Goal: Task Accomplishment & Management: Use online tool/utility

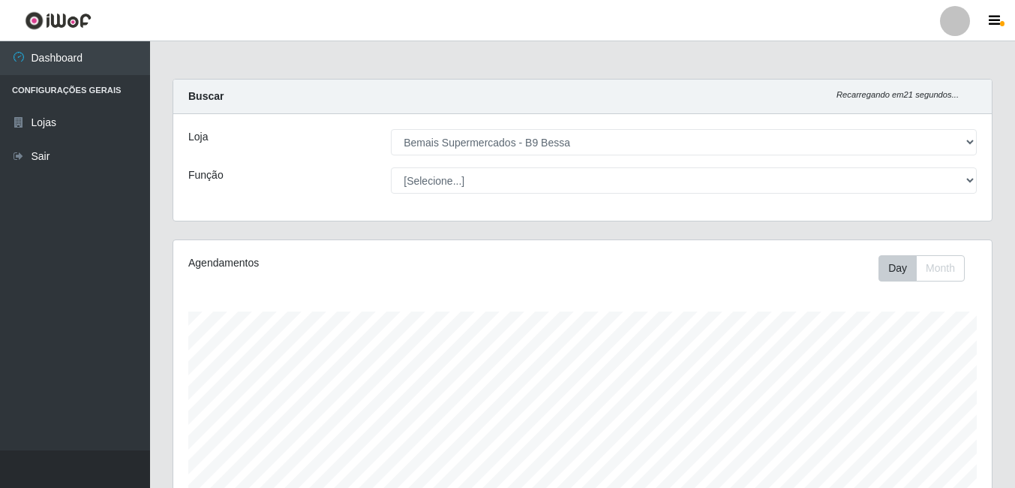
select select "410"
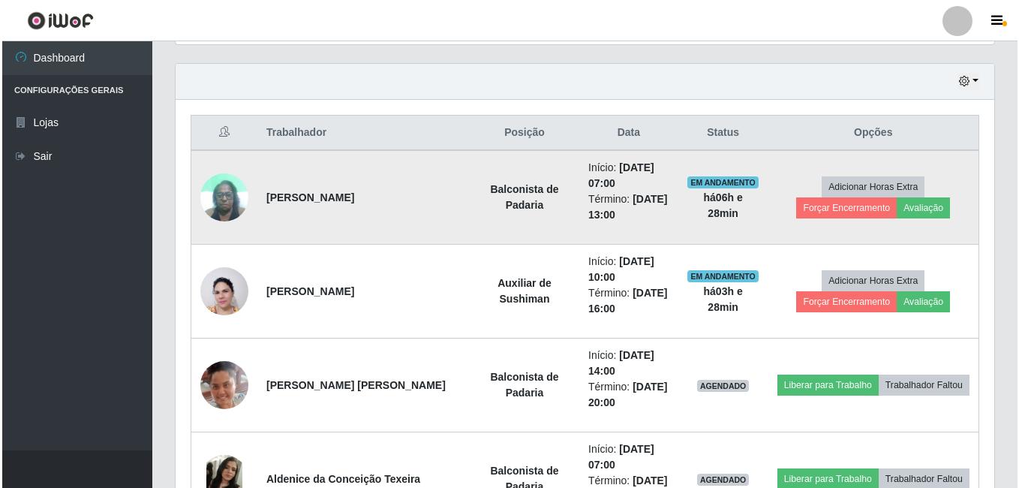
scroll to position [523, 0]
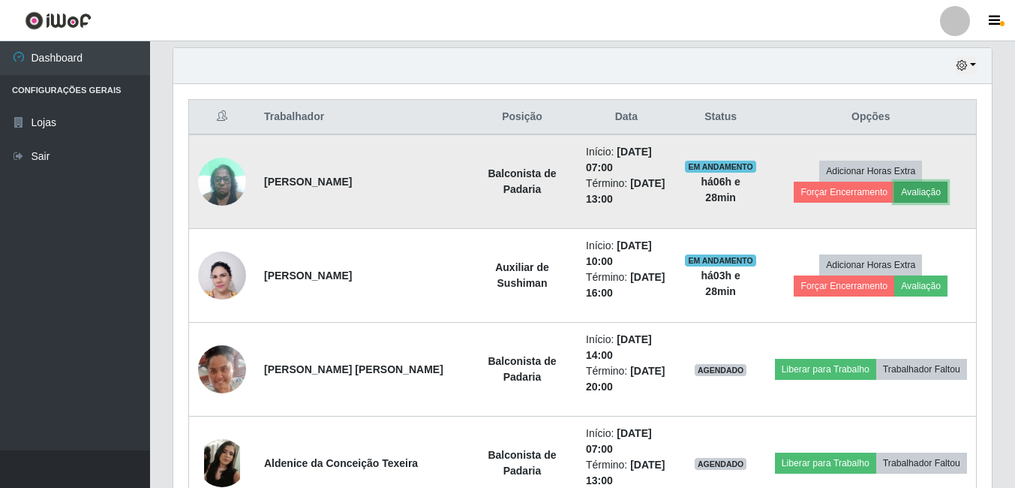
click at [894, 185] on button "Avaliação" at bounding box center [920, 192] width 53 height 21
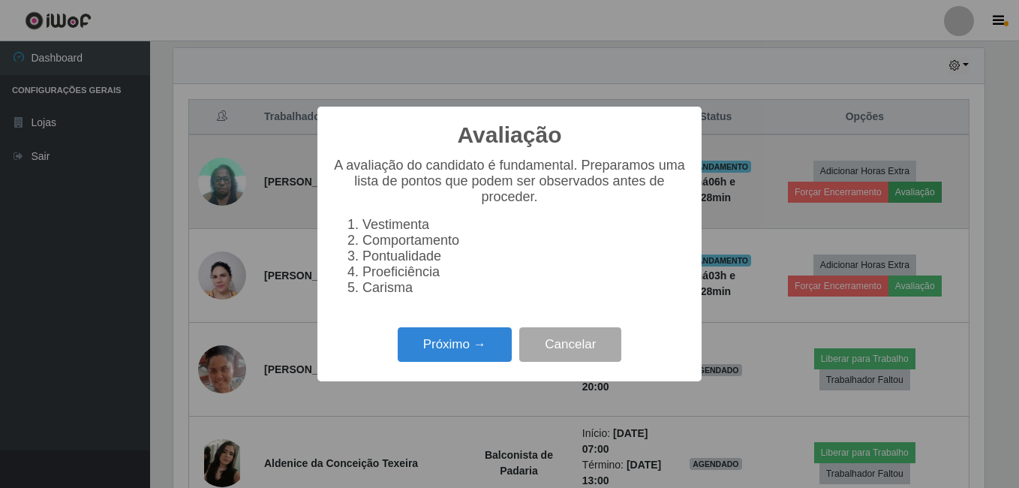
scroll to position [311, 811]
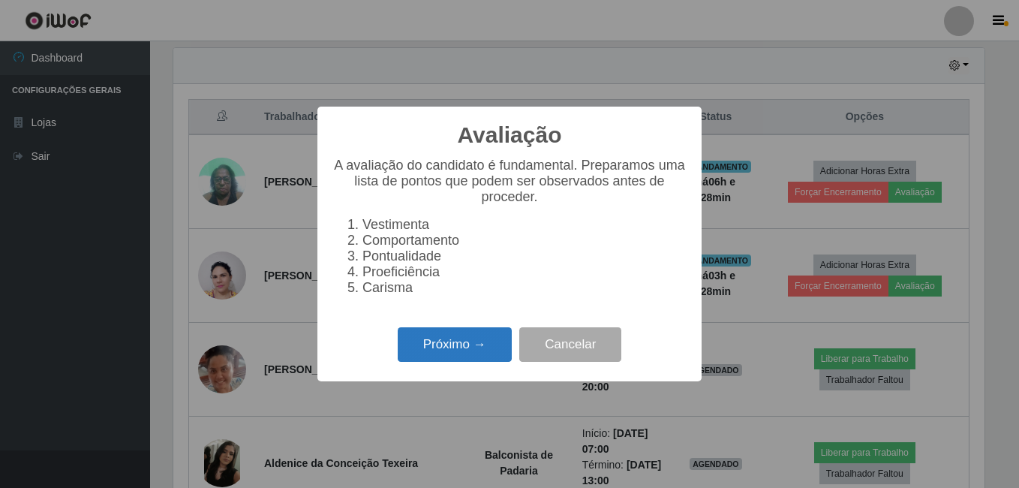
click at [456, 350] on button "Próximo →" at bounding box center [455, 344] width 114 height 35
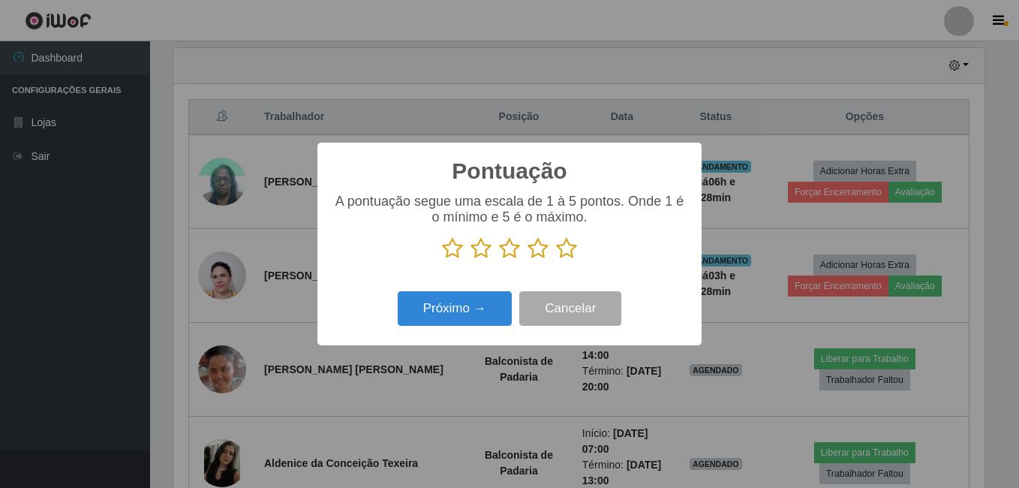
scroll to position [749965, 749465]
click at [562, 254] on icon at bounding box center [566, 248] width 21 height 23
click at [556, 260] on input "radio" at bounding box center [556, 260] width 0 height 0
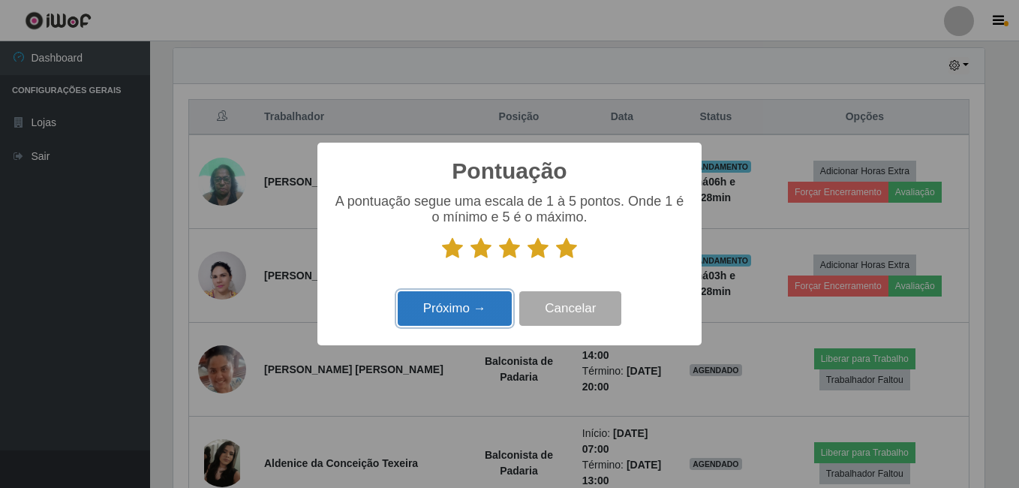
click at [455, 302] on button "Próximo →" at bounding box center [455, 308] width 114 height 35
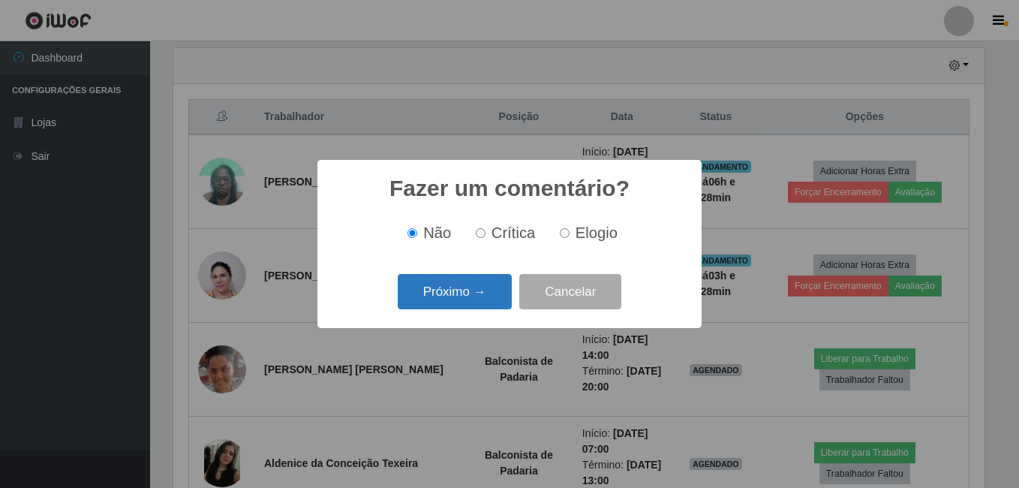
click at [483, 304] on button "Próximo →" at bounding box center [455, 291] width 114 height 35
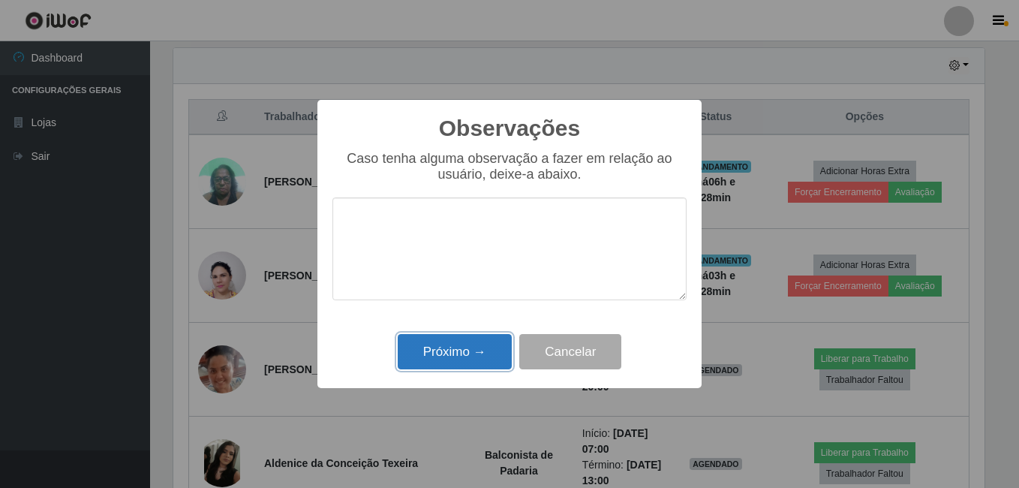
click at [463, 347] on button "Próximo →" at bounding box center [455, 351] width 114 height 35
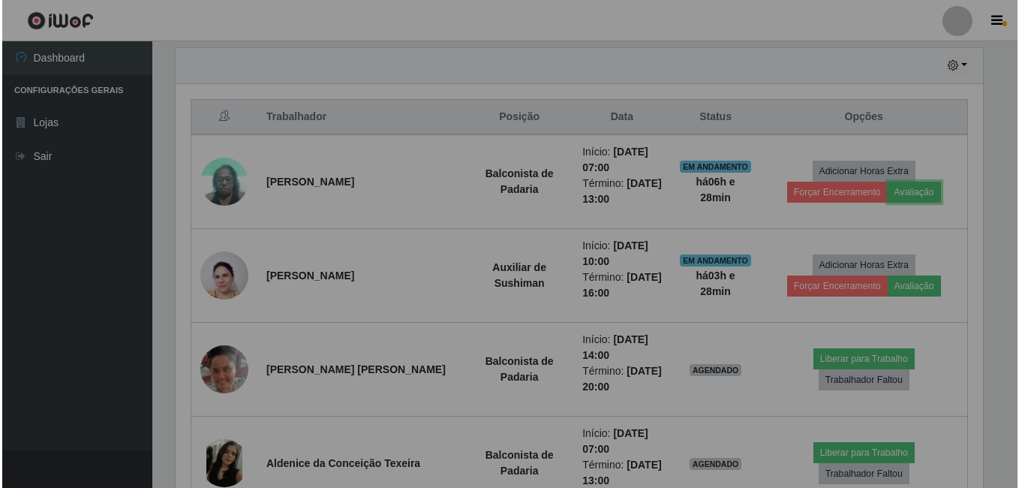
scroll to position [311, 819]
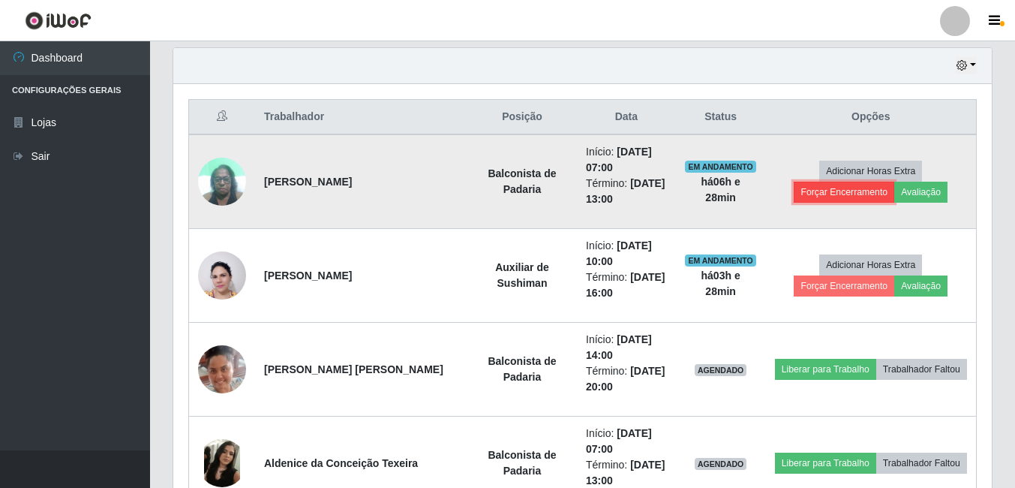
click at [894, 182] on button "Forçar Encerramento" at bounding box center [844, 192] width 101 height 21
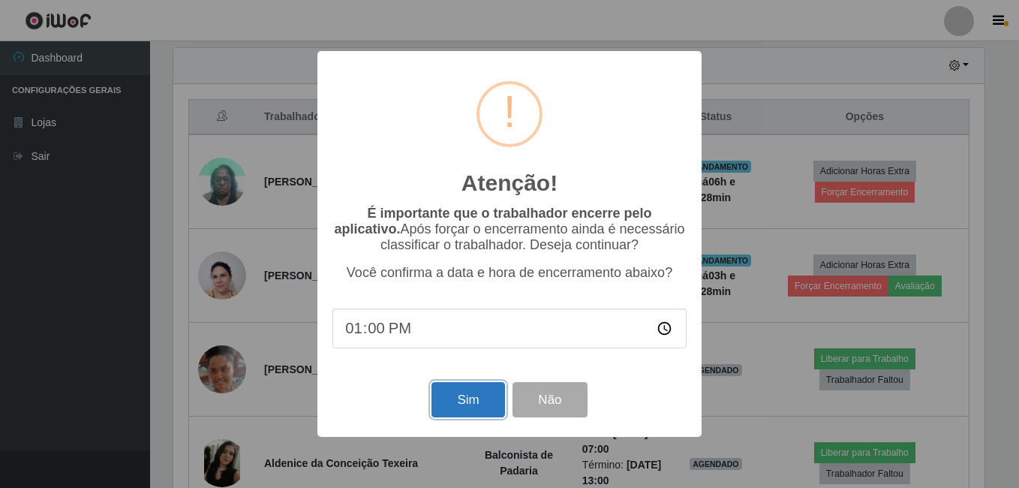
click at [475, 397] on button "Sim" at bounding box center [467, 399] width 73 height 35
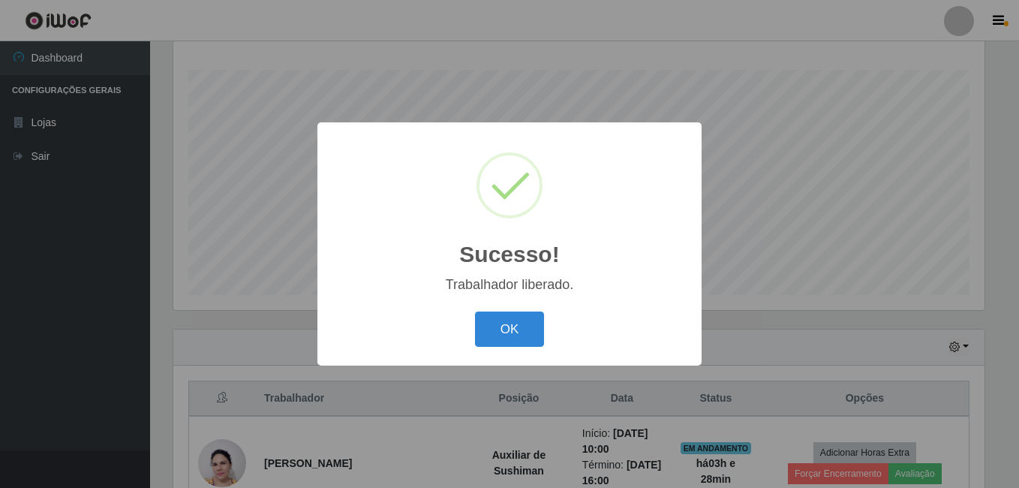
click at [512, 353] on div "Sucesso! × Trabalhador liberado. OK Cancel" at bounding box center [509, 243] width 384 height 243
click at [503, 321] on button "OK" at bounding box center [510, 328] width 70 height 35
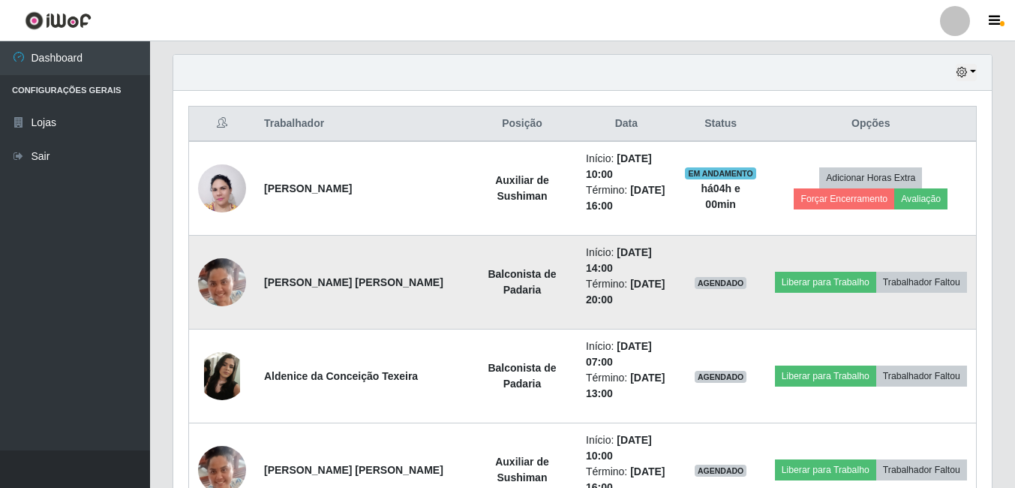
scroll to position [542, 0]
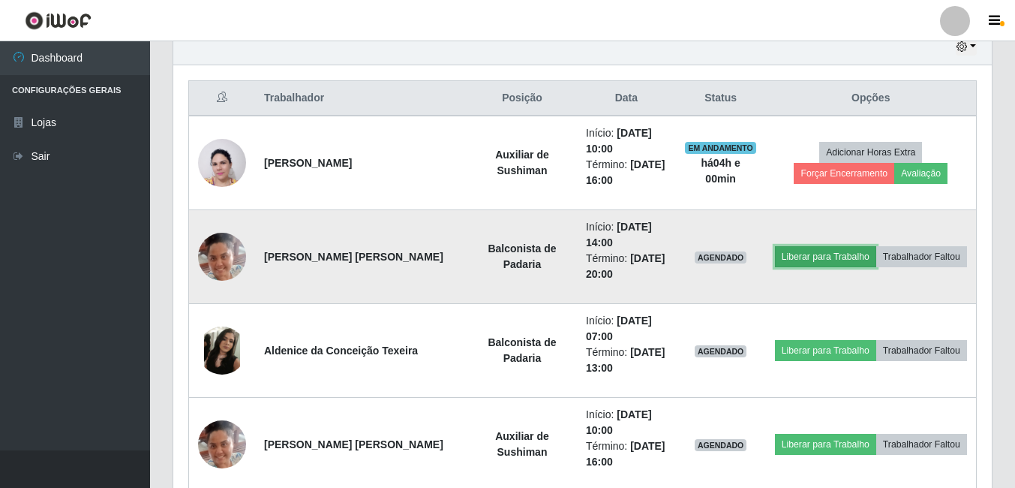
click at [799, 259] on button "Liberar para Trabalho" at bounding box center [825, 256] width 101 height 21
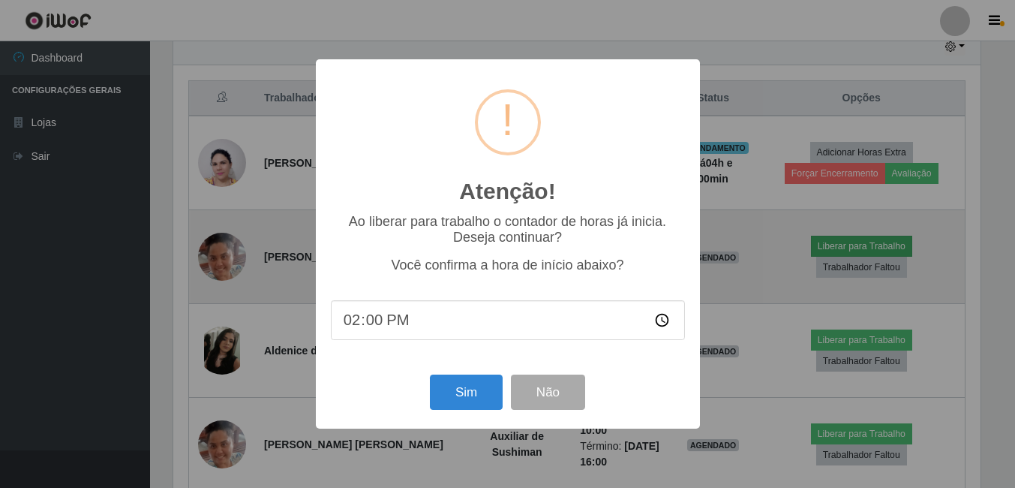
scroll to position [311, 811]
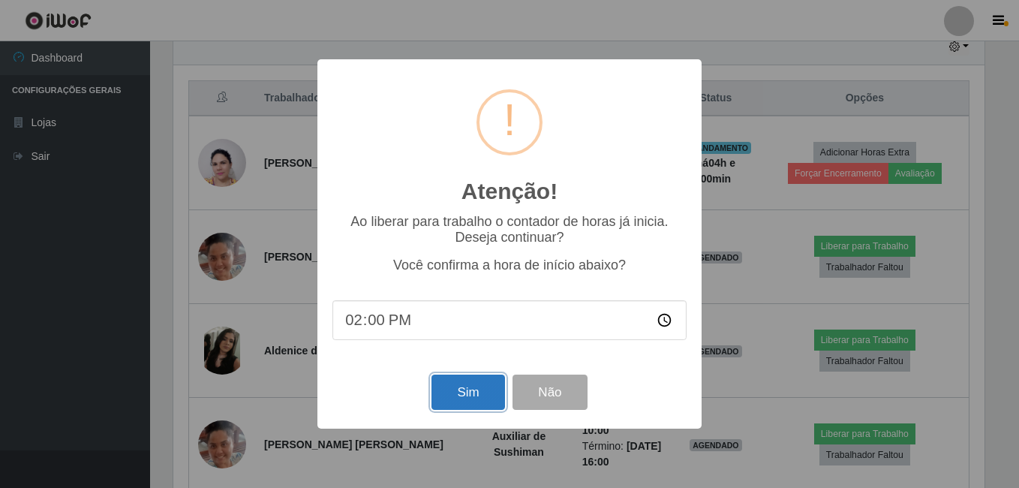
click at [480, 392] on button "Sim" at bounding box center [467, 391] width 73 height 35
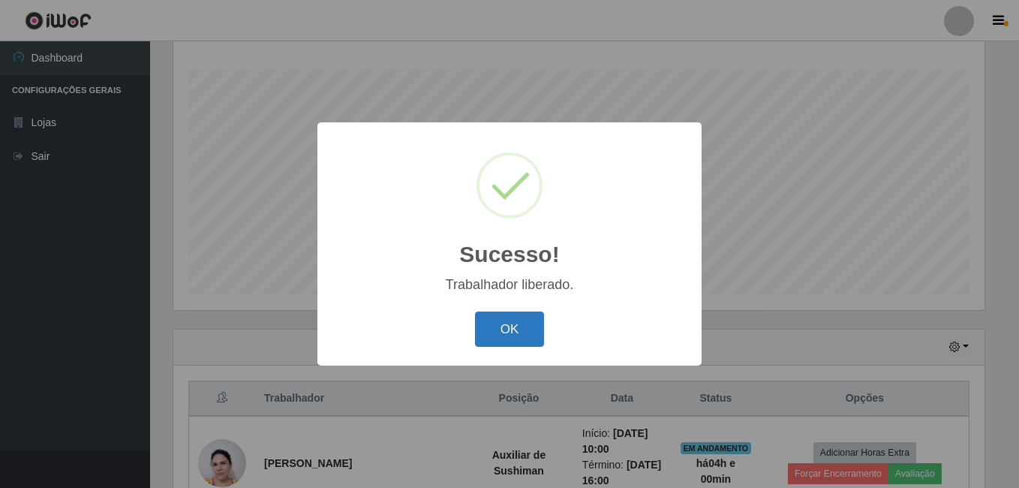
click at [500, 327] on button "OK" at bounding box center [510, 328] width 70 height 35
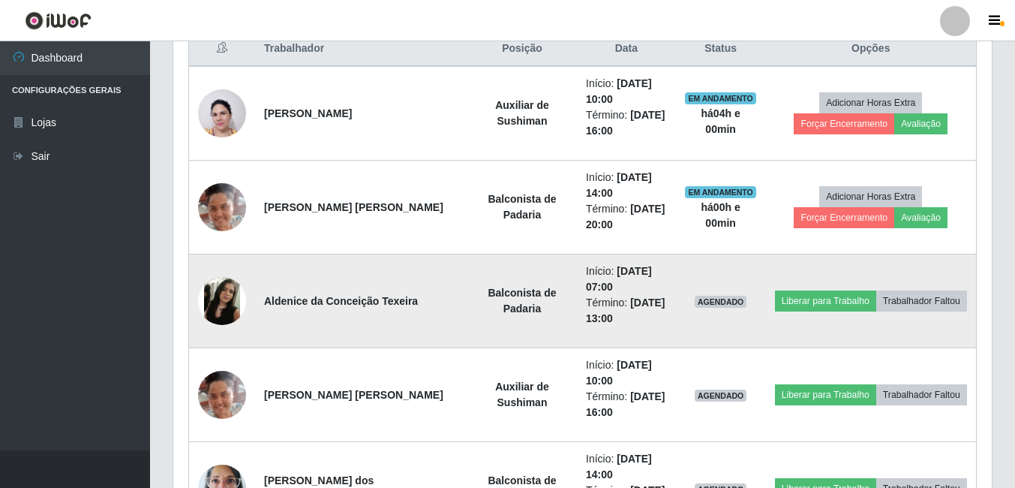
scroll to position [617, 0]
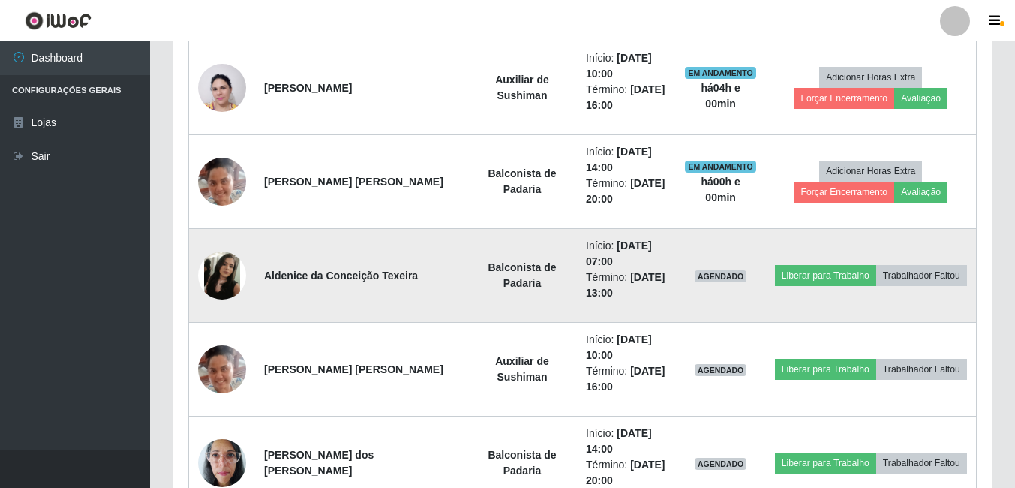
click at [212, 271] on img at bounding box center [222, 275] width 48 height 48
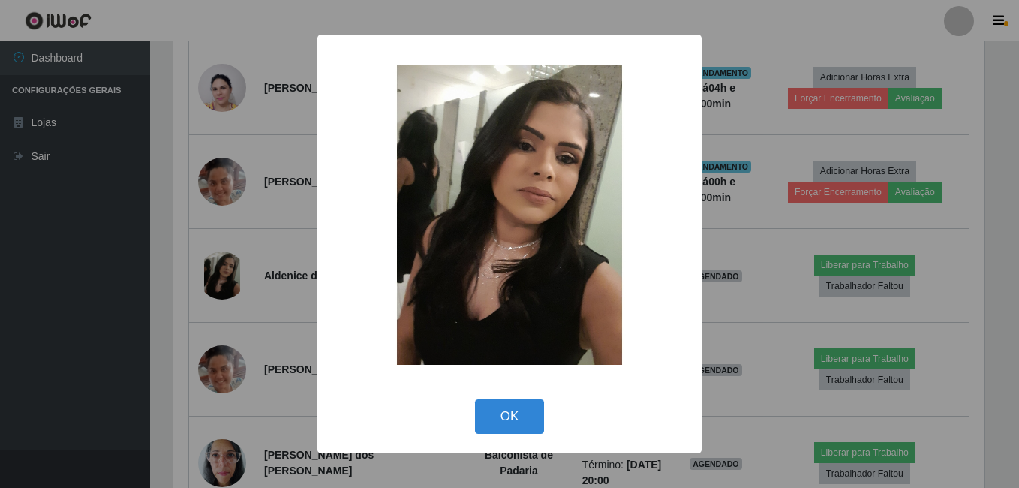
click at [115, 269] on div "× OK Cancel" at bounding box center [509, 244] width 1019 height 488
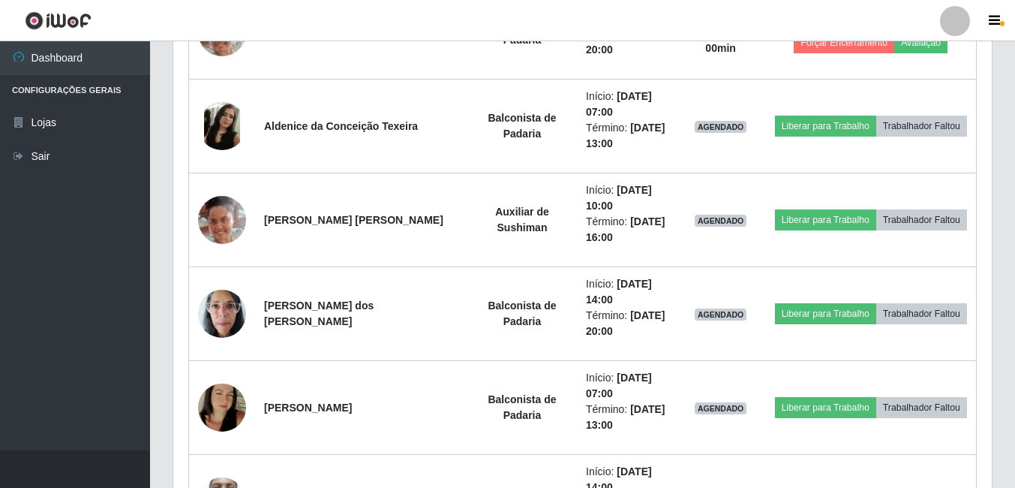
scroll to position [767, 0]
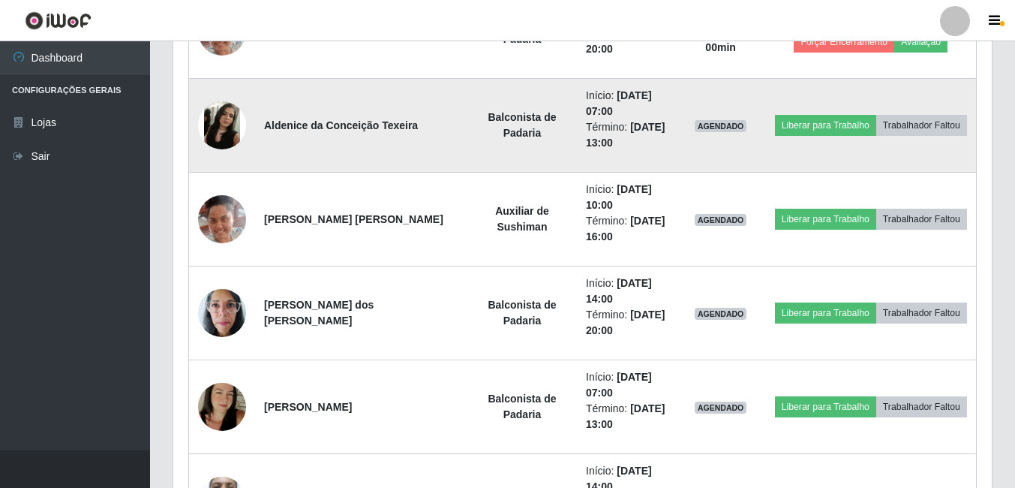
click at [218, 133] on img at bounding box center [222, 125] width 48 height 48
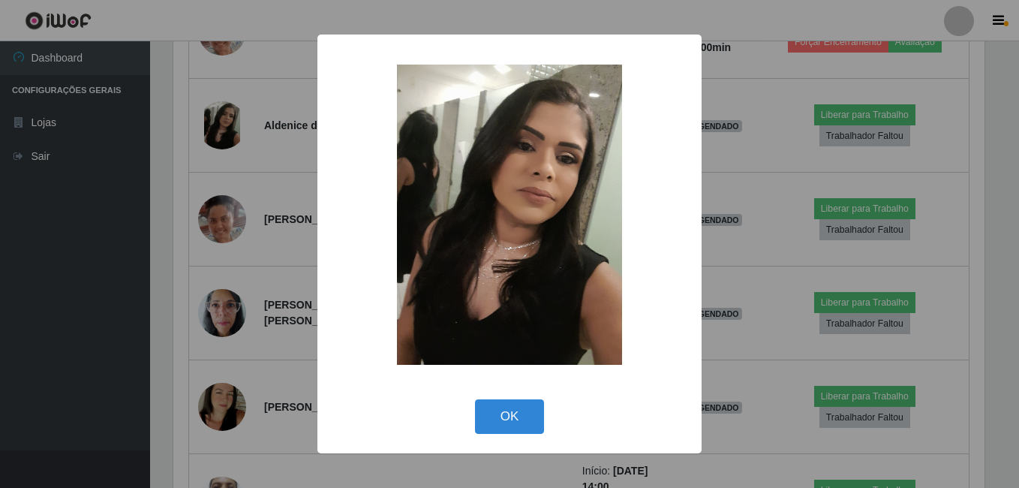
click at [134, 181] on div "× OK Cancel" at bounding box center [509, 244] width 1019 height 488
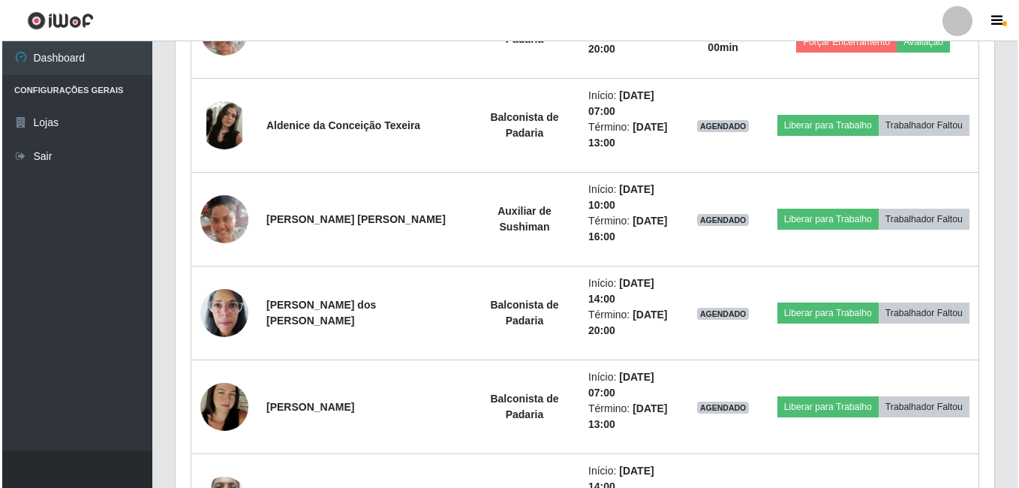
scroll to position [311, 819]
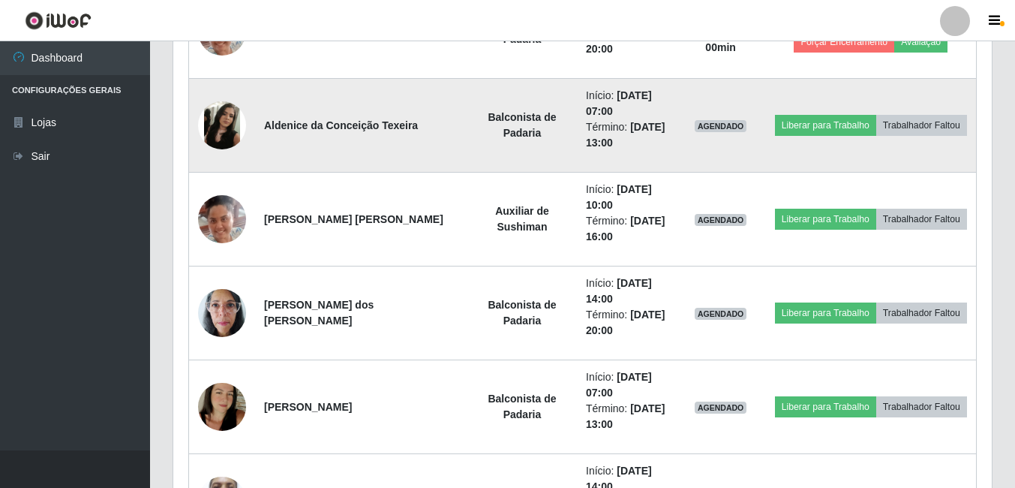
click at [236, 117] on img at bounding box center [222, 125] width 48 height 48
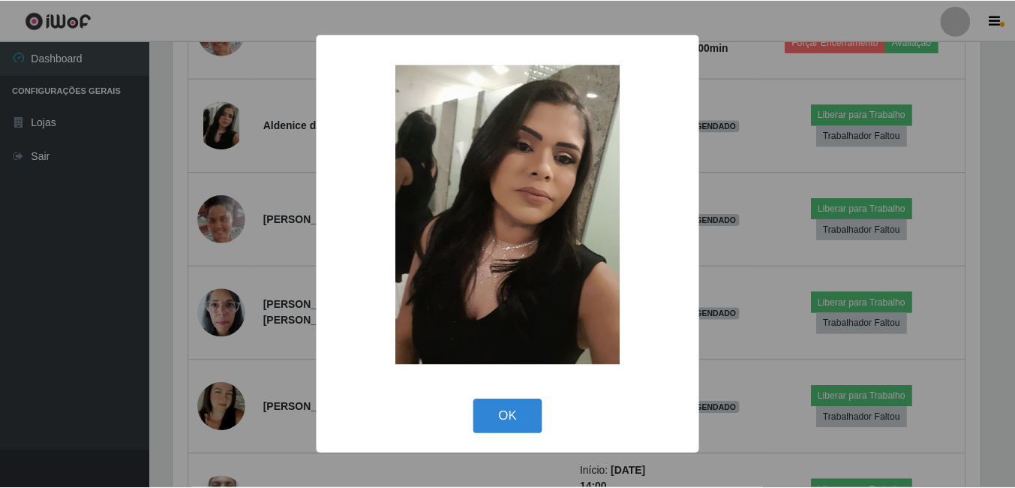
scroll to position [311, 811]
click at [113, 299] on div "× OK Cancel" at bounding box center [509, 244] width 1019 height 488
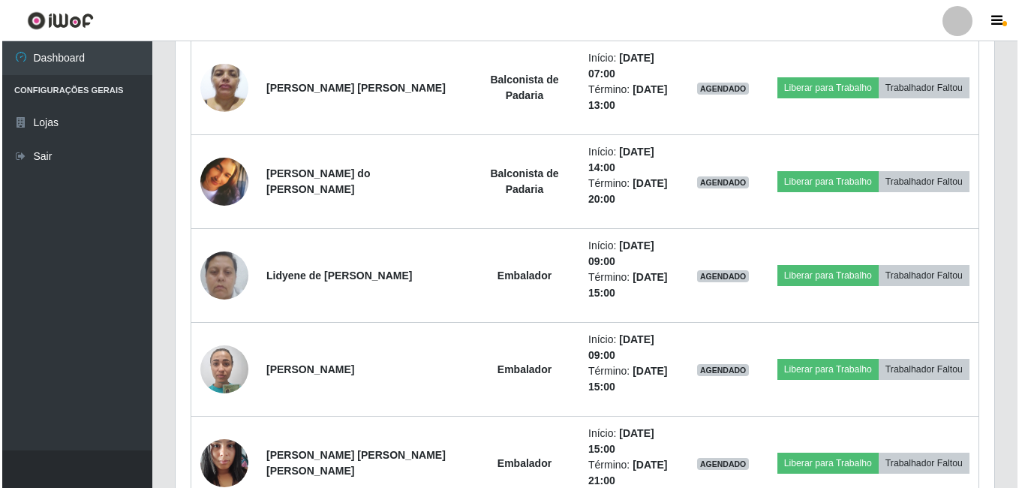
scroll to position [1367, 0]
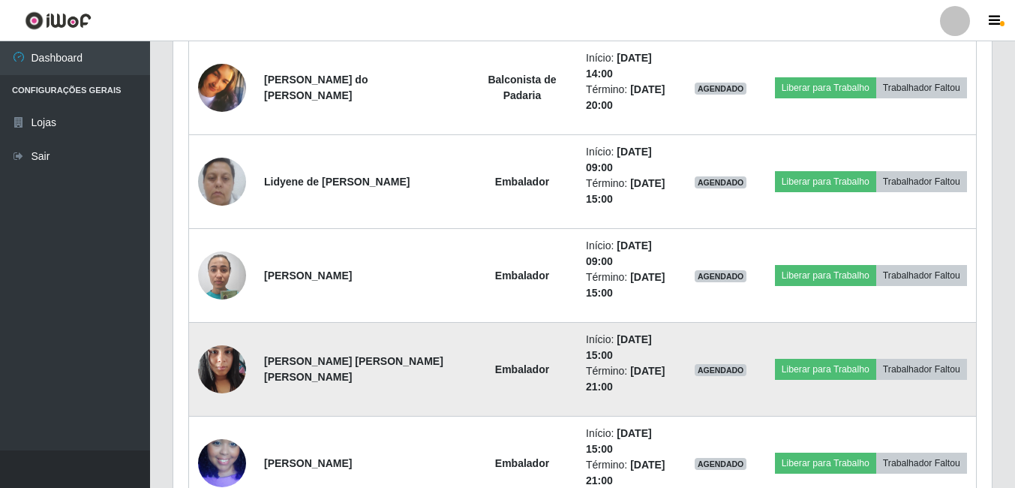
click at [218, 364] on img at bounding box center [222, 369] width 48 height 64
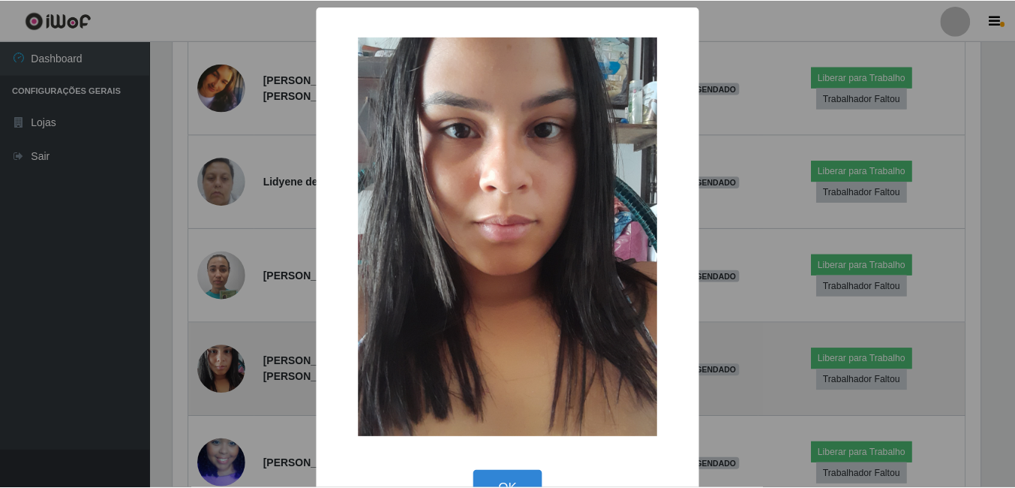
scroll to position [311, 811]
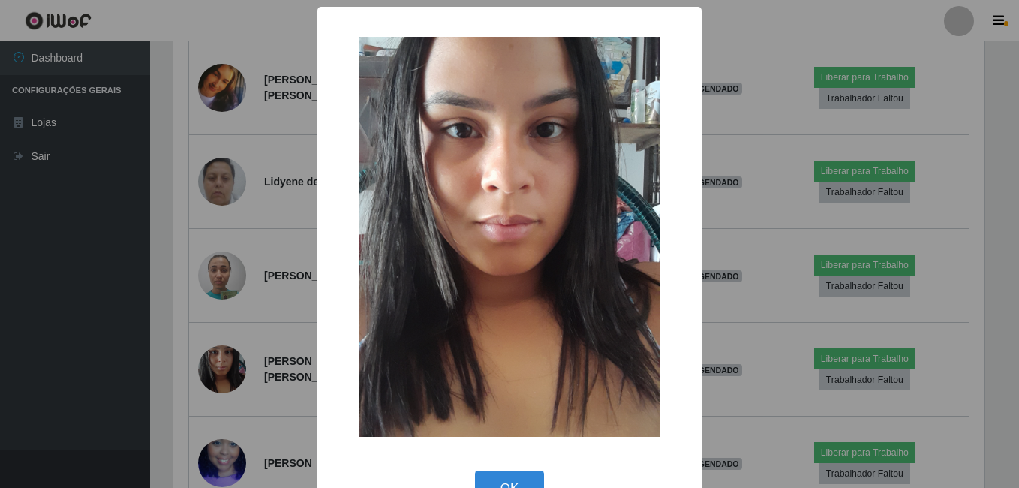
click at [74, 329] on div "× OK Cancel" at bounding box center [509, 244] width 1019 height 488
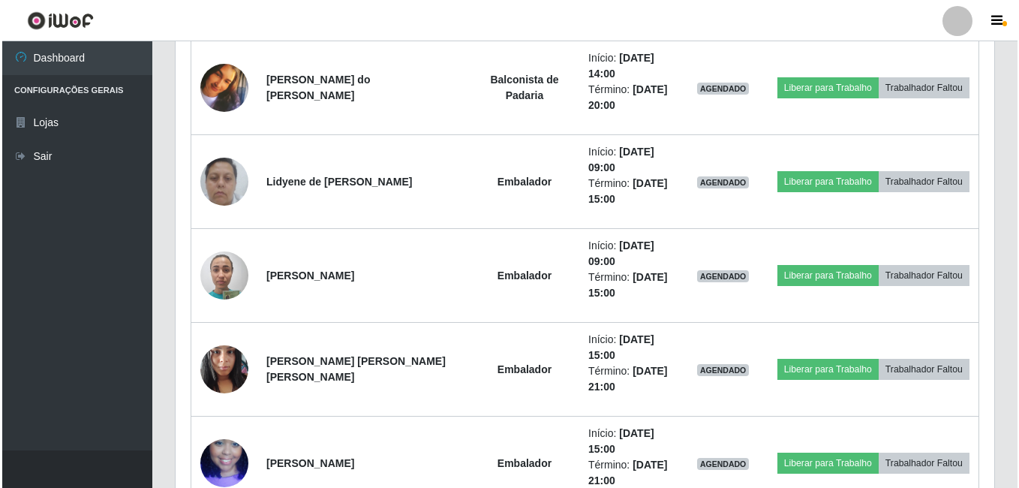
scroll to position [0, 0]
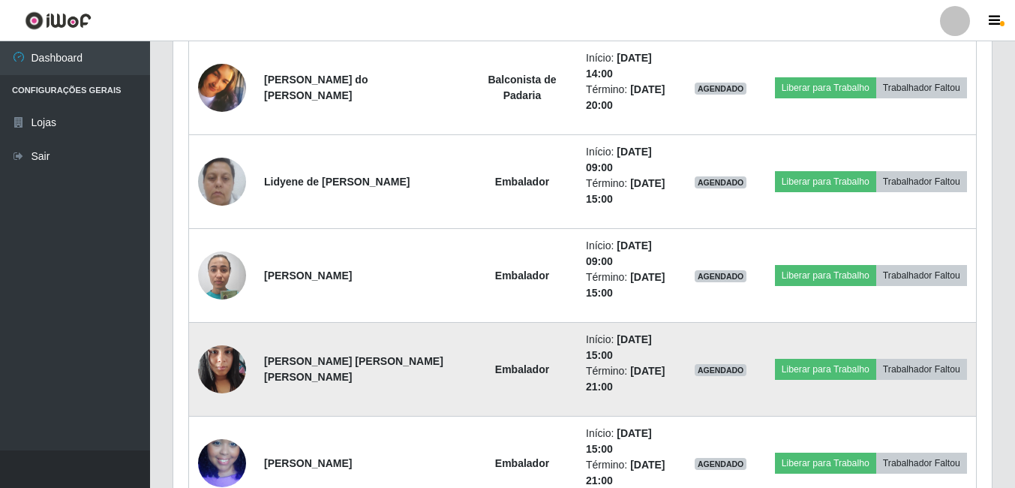
click at [202, 371] on img at bounding box center [222, 369] width 48 height 64
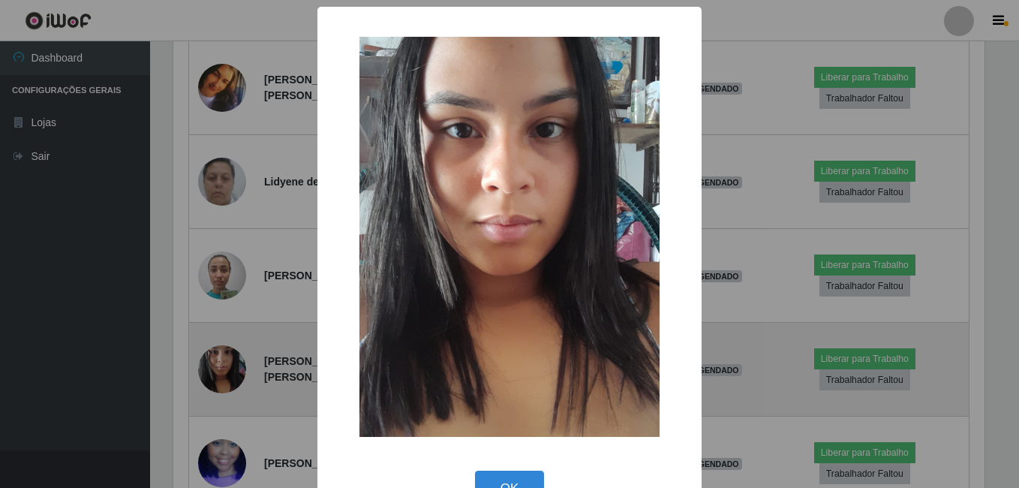
scroll to position [749965, 749465]
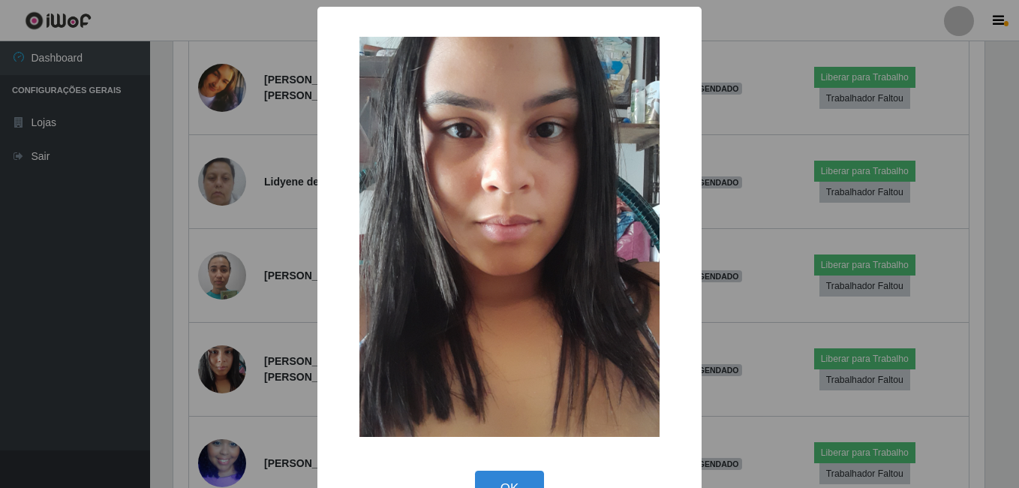
click at [100, 346] on div "× OK Cancel" at bounding box center [509, 244] width 1019 height 488
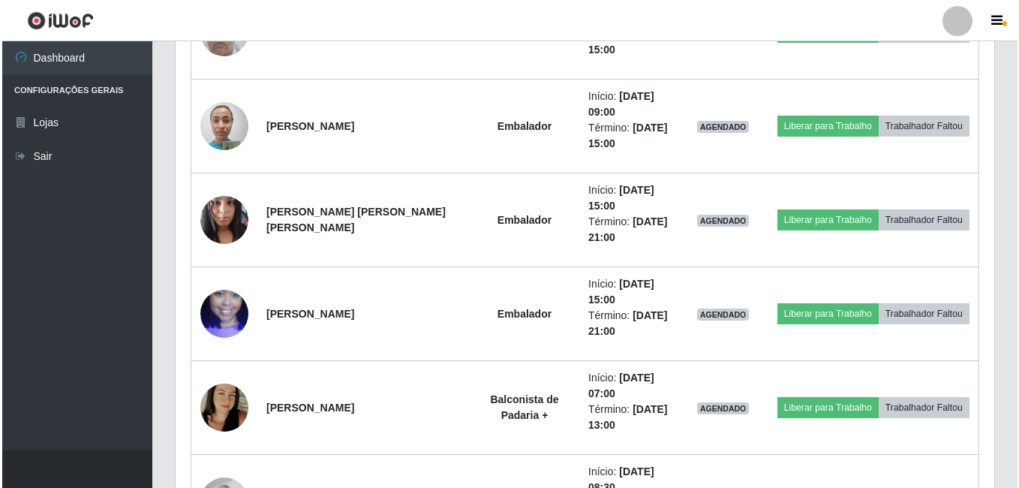
scroll to position [1517, 0]
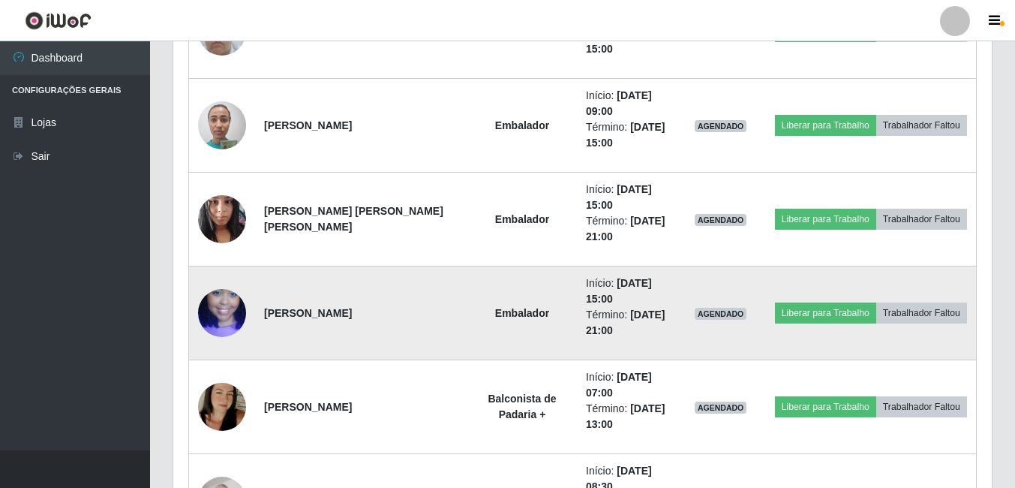
click at [198, 318] on img at bounding box center [222, 313] width 48 height 86
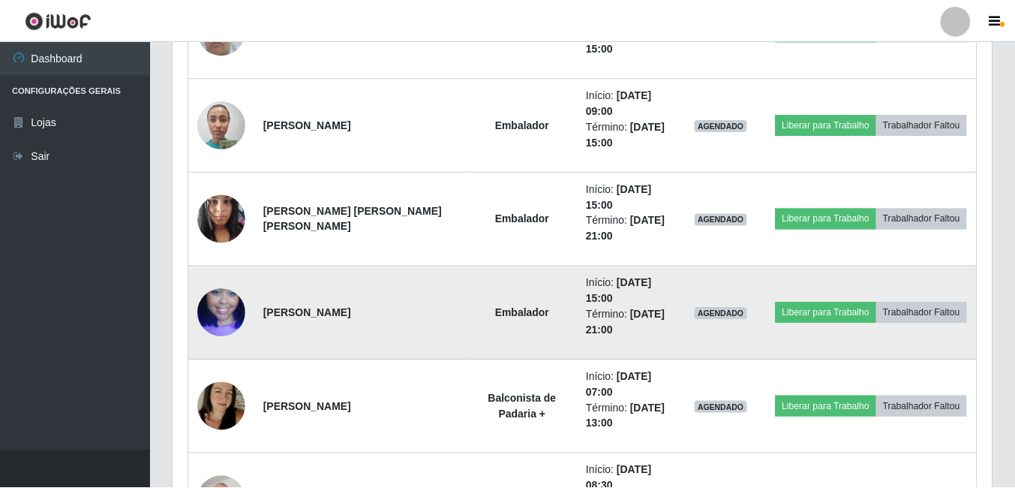
scroll to position [311, 811]
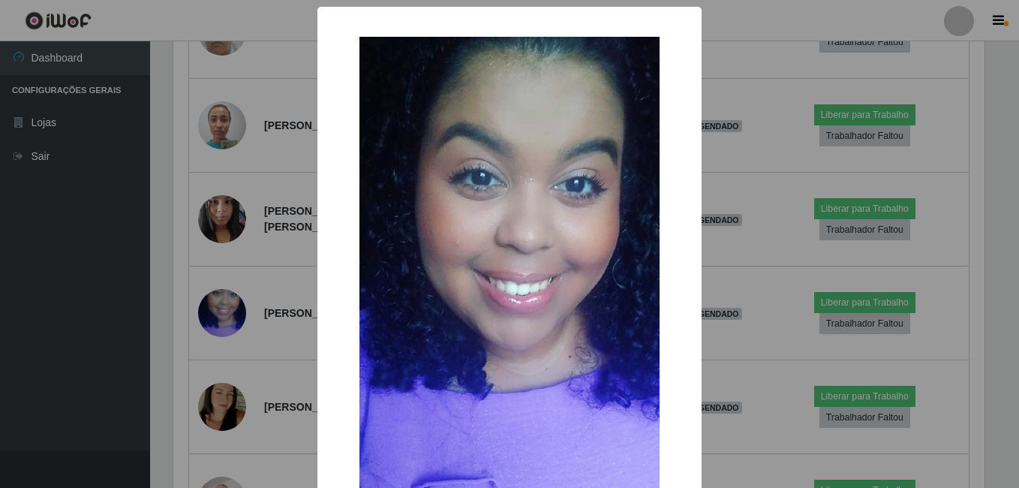
click at [105, 318] on div "× OK Cancel" at bounding box center [509, 244] width 1019 height 488
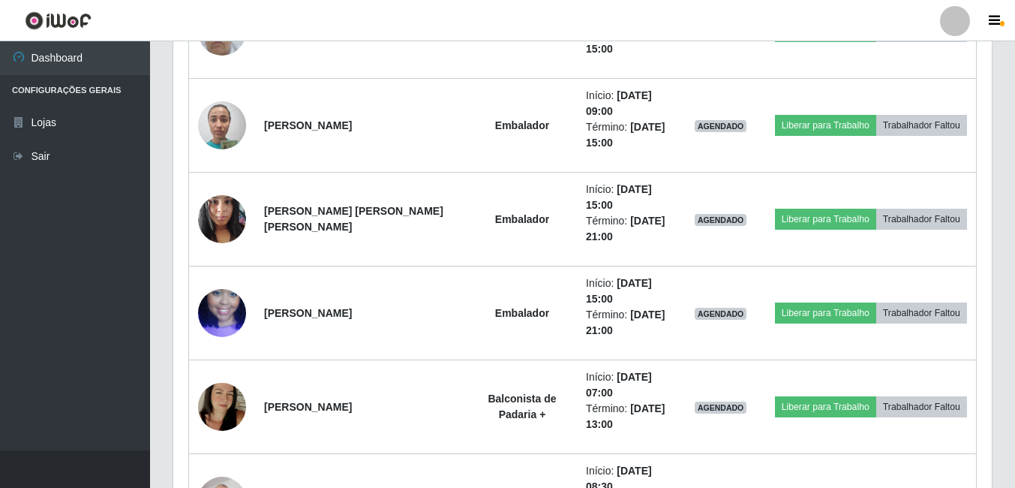
scroll to position [311, 819]
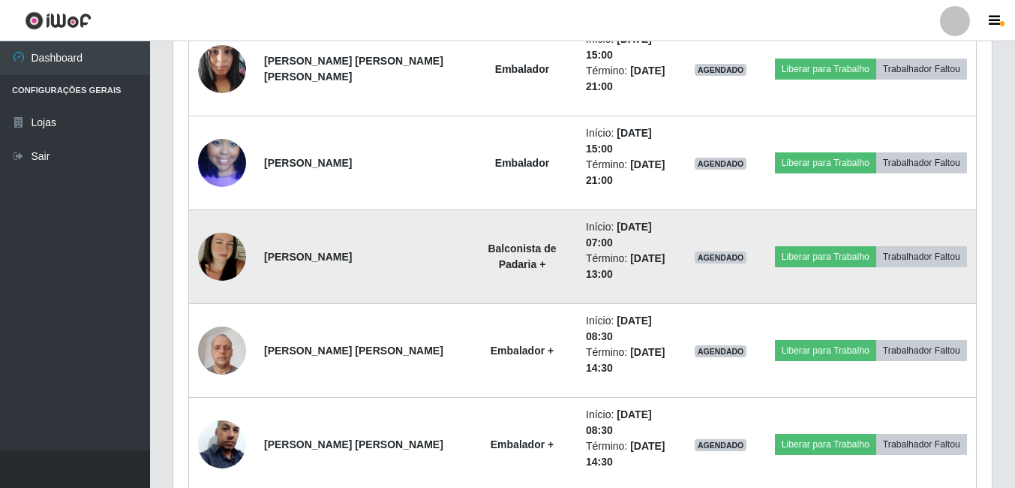
click at [212, 269] on img at bounding box center [222, 257] width 48 height 86
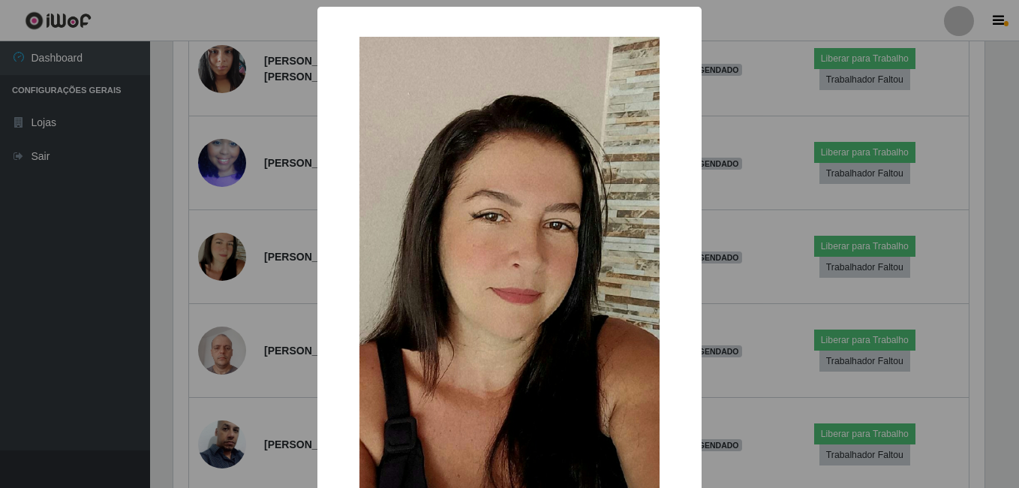
click at [111, 270] on div "× OK Cancel" at bounding box center [509, 244] width 1019 height 488
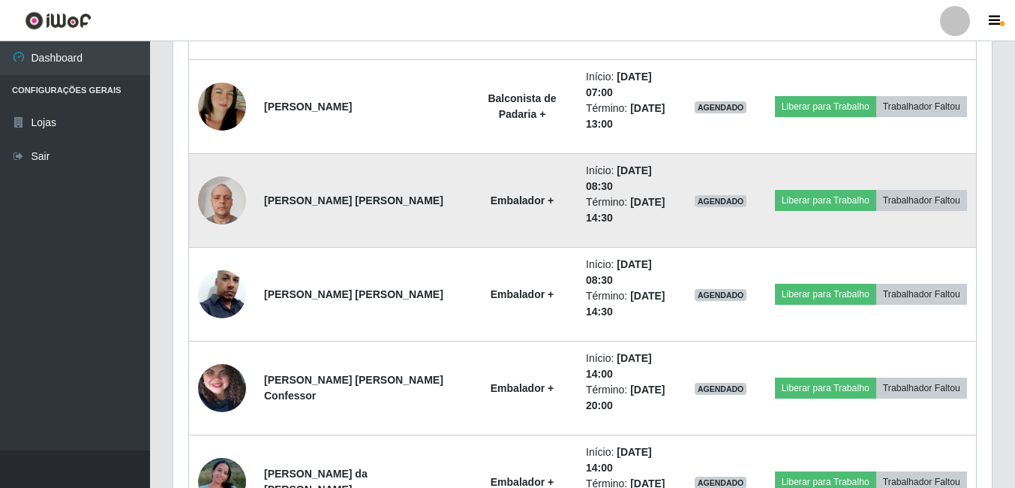
click at [230, 201] on img at bounding box center [222, 200] width 48 height 64
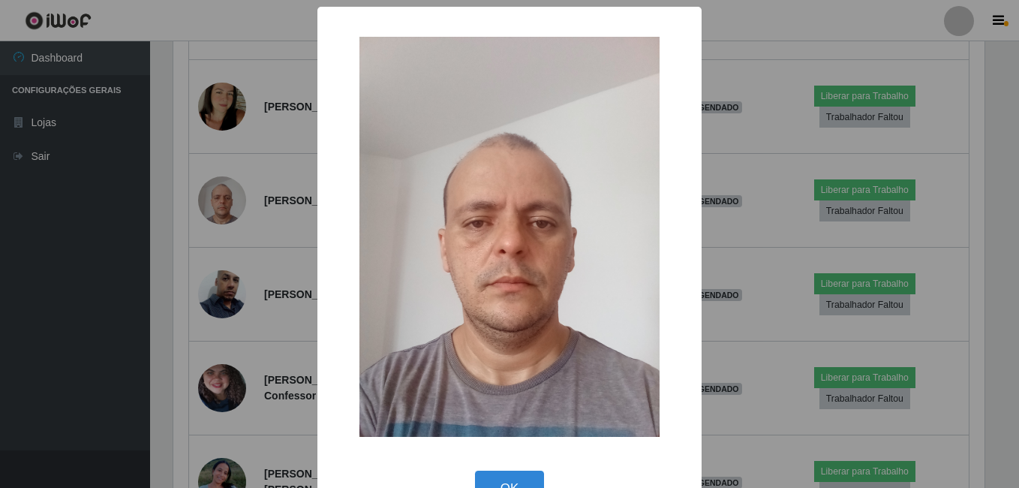
click at [127, 266] on div "× OK Cancel" at bounding box center [509, 244] width 1019 height 488
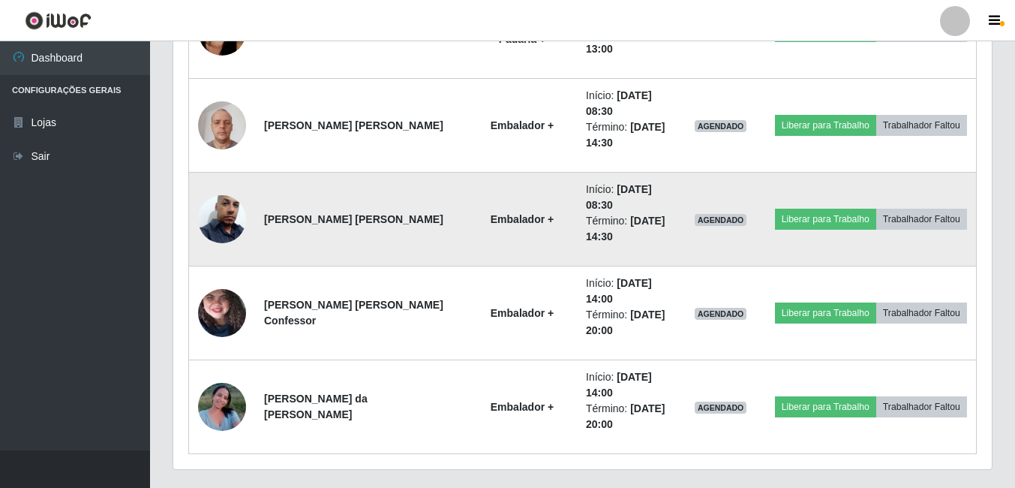
click at [208, 222] on img at bounding box center [222, 219] width 48 height 86
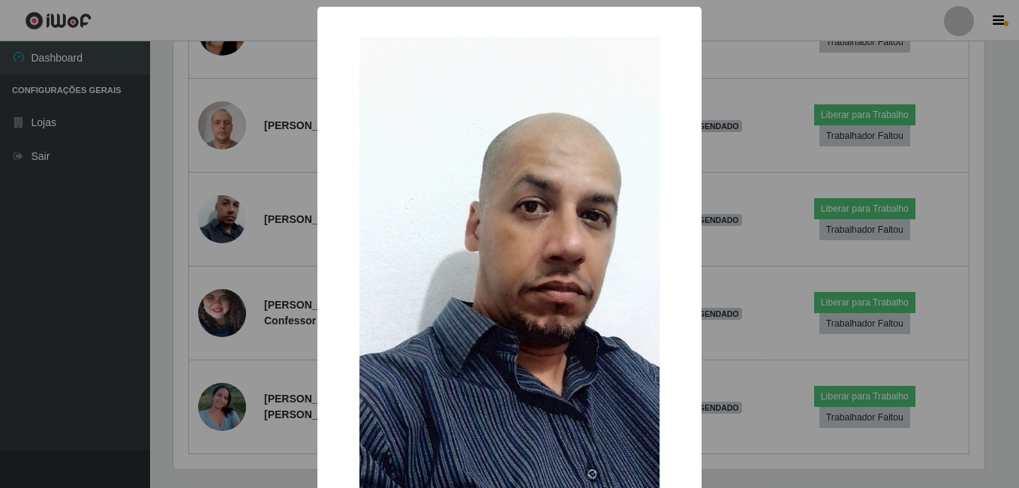
click at [106, 241] on div "× OK Cancel" at bounding box center [509, 244] width 1019 height 488
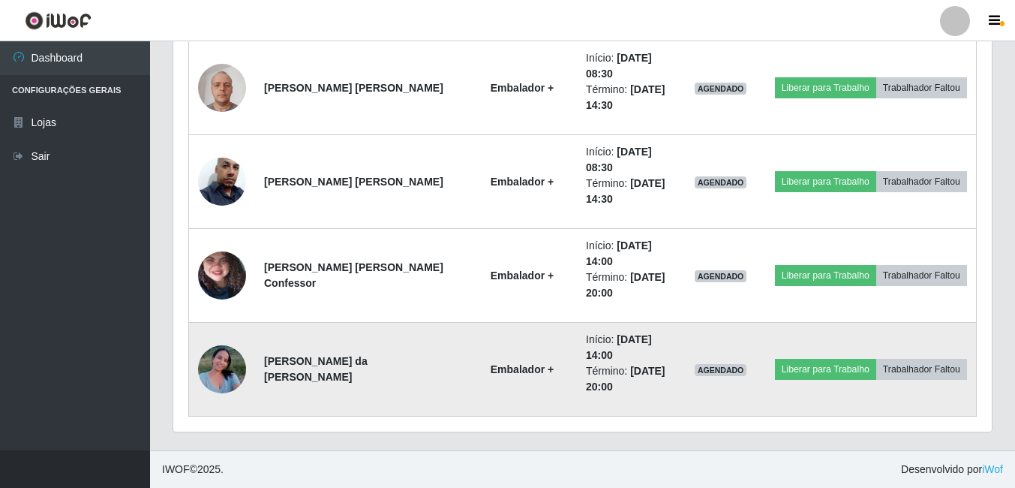
click at [223, 374] on img at bounding box center [222, 369] width 48 height 64
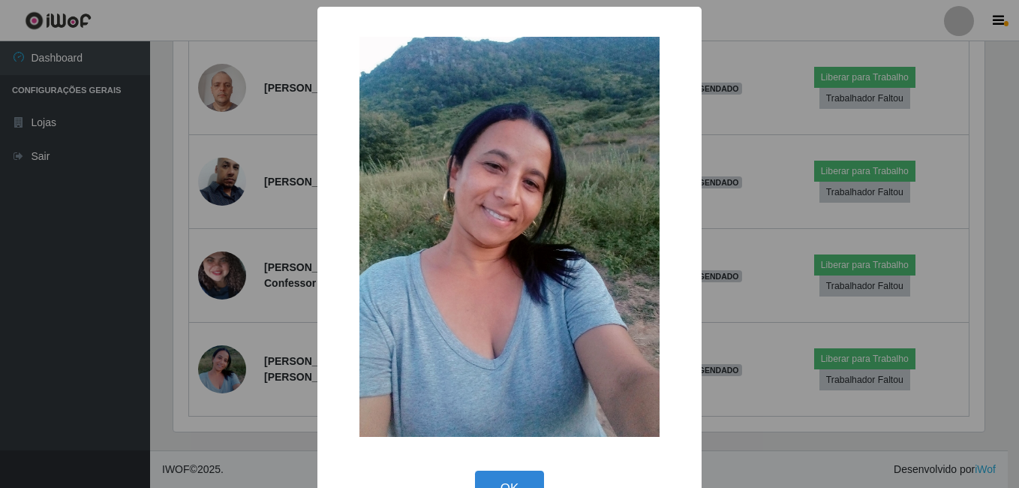
click at [115, 323] on div "× OK Cancel" at bounding box center [509, 244] width 1019 height 488
